Goal: Communication & Community: Answer question/provide support

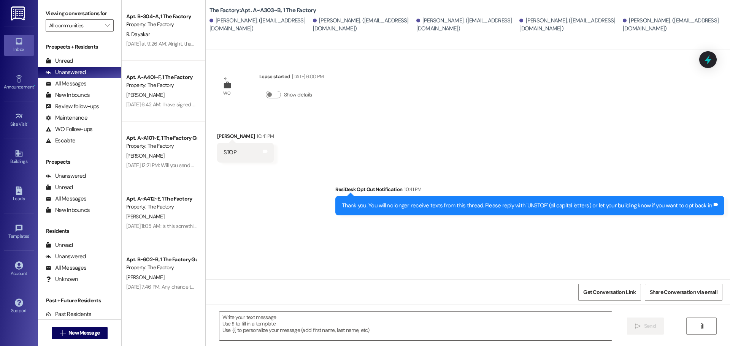
click at [70, 331] on span "New Message" at bounding box center [83, 333] width 31 height 8
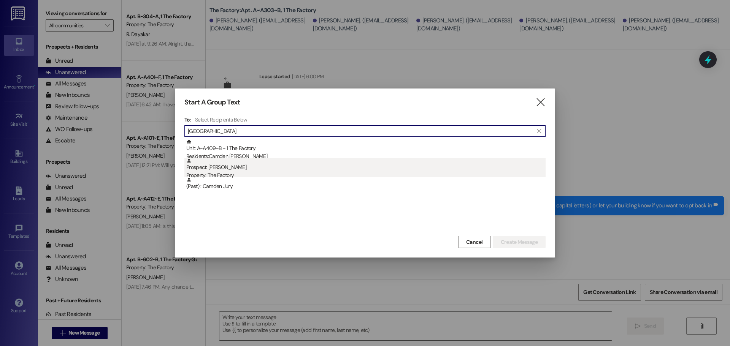
type input "[GEOGRAPHIC_DATA]"
click at [222, 168] on div "Prospect: [PERSON_NAME] Property: The Factory" at bounding box center [365, 169] width 359 height 22
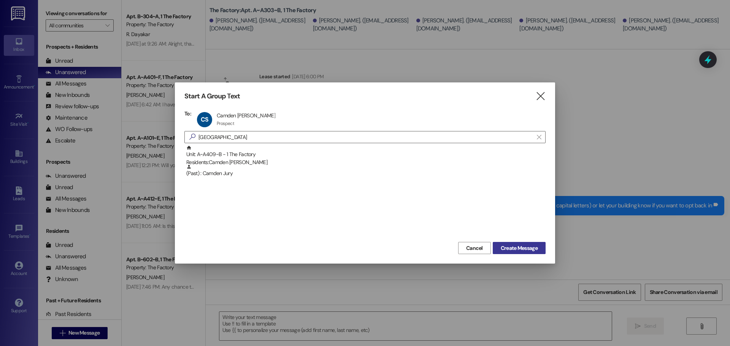
click at [509, 245] on span "Create Message" at bounding box center [518, 248] width 37 height 8
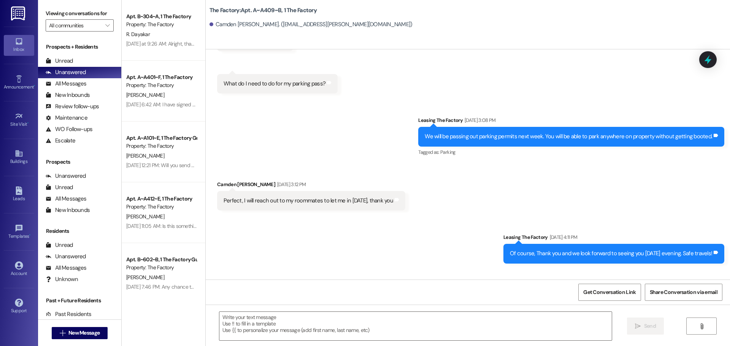
scroll to position [2021, 0]
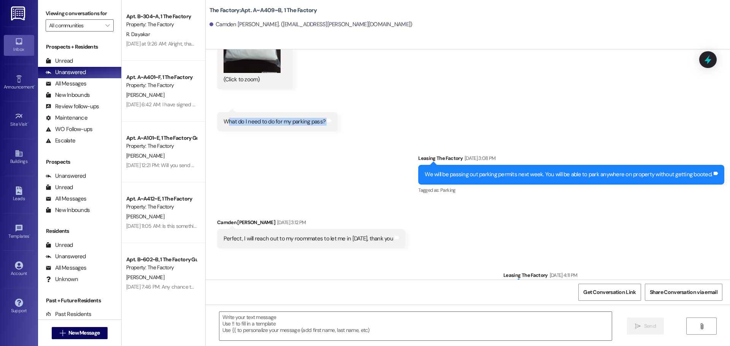
drag, startPoint x: 222, startPoint y: 114, endPoint x: 325, endPoint y: 116, distance: 103.0
click at [325, 116] on div "What do I need to do for my parking pass? Tags and notes" at bounding box center [277, 121] width 120 height 19
click at [289, 118] on div "What do I need to do for my parking pass?" at bounding box center [274, 122] width 102 height 8
drag, startPoint x: 248, startPoint y: 231, endPoint x: 346, endPoint y: 233, distance: 98.1
click at [346, 235] on div "Perfect, I will reach out to my roommates to let me in [DATE], thank you" at bounding box center [307, 239] width 169 height 8
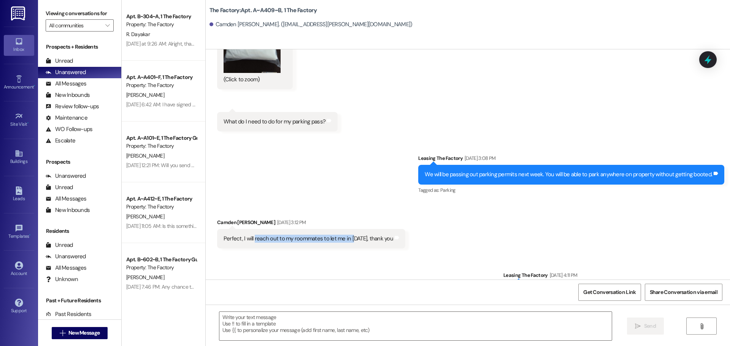
click at [346, 235] on div "Perfect, I will reach out to my roommates to let me in [DATE], thank you" at bounding box center [307, 239] width 169 height 8
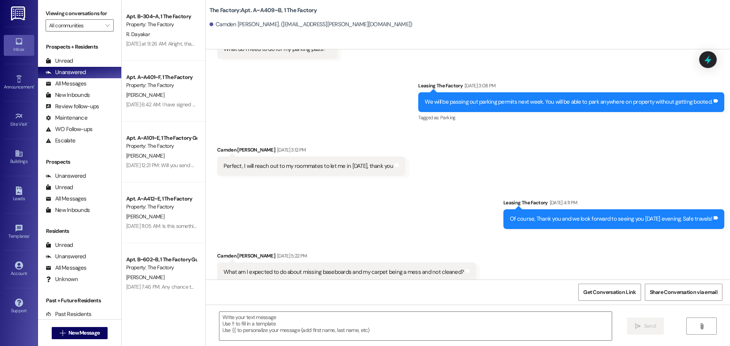
scroll to position [2173, 0]
